Goal: Task Accomplishment & Management: Complete application form

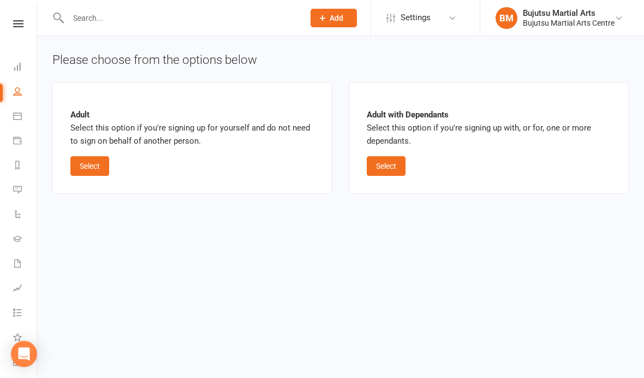
click at [193, 23] on input "text" at bounding box center [181, 17] width 232 height 15
click at [17, 25] on icon at bounding box center [18, 23] width 10 height 7
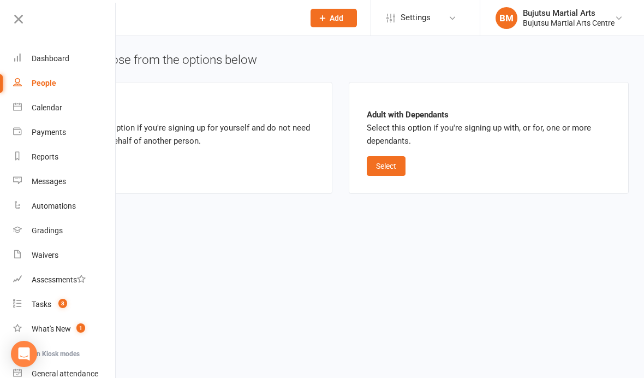
click at [168, 21] on input "text" at bounding box center [181, 17] width 232 height 15
click at [52, 66] on link "Dashboard" at bounding box center [64, 58] width 103 height 25
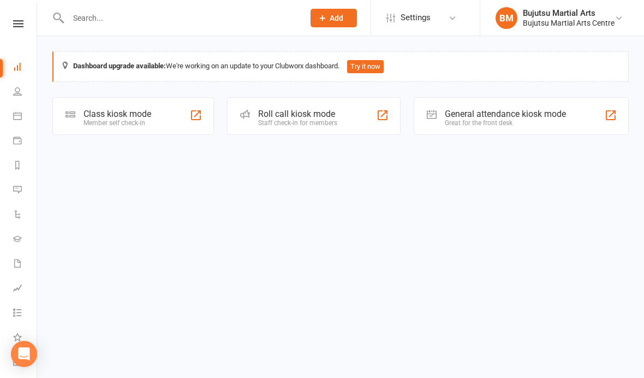
click at [119, 22] on input "text" at bounding box center [181, 17] width 232 height 15
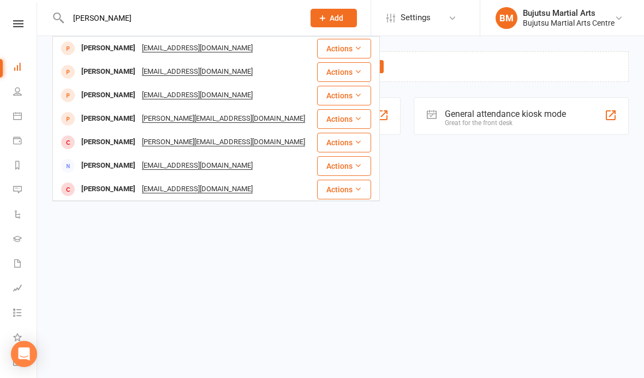
type input "Shonali sharma"
click at [112, 52] on div "Shonali Sharma" at bounding box center [108, 48] width 61 height 16
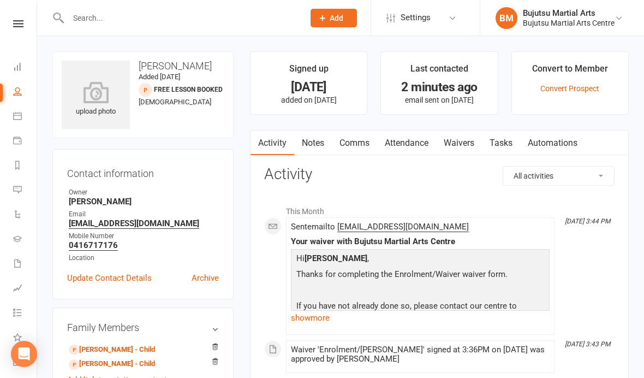
click at [458, 140] on link "Waivers" at bounding box center [459, 143] width 46 height 25
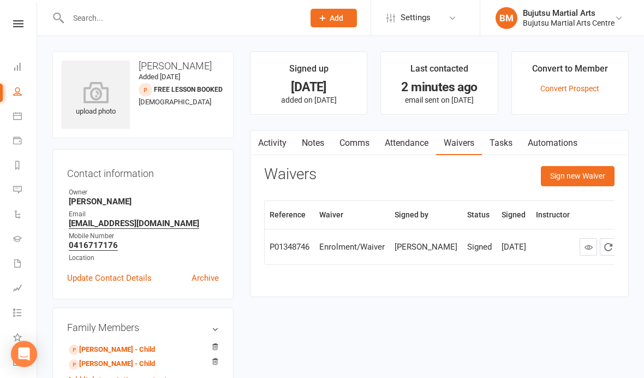
click at [572, 172] on button "Sign new Waiver" at bounding box center [578, 176] width 74 height 20
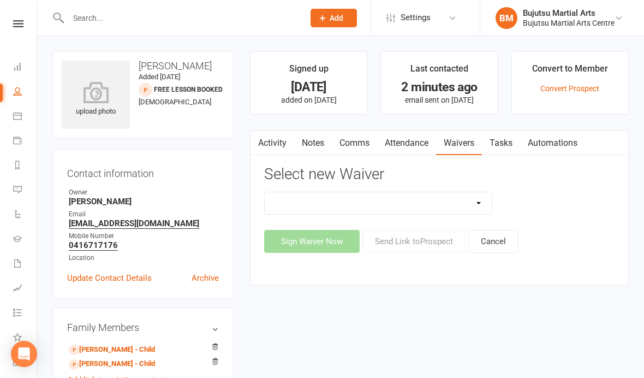
click at [395, 196] on select "Bujutsu Child Care Kids Karate Program Cash Upfront Membership Application Chan…" at bounding box center [378, 203] width 227 height 22
select select "272"
